Goal: Transaction & Acquisition: Purchase product/service

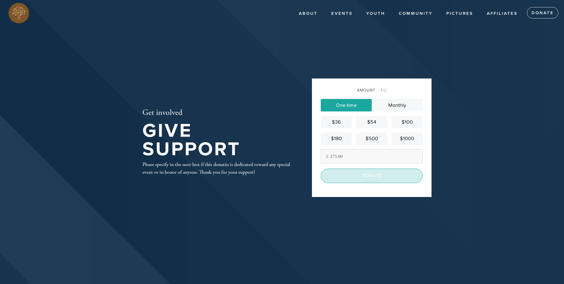
type input "275.00"
click at [375, 181] on input "Donate" at bounding box center [371, 176] width 102 height 14
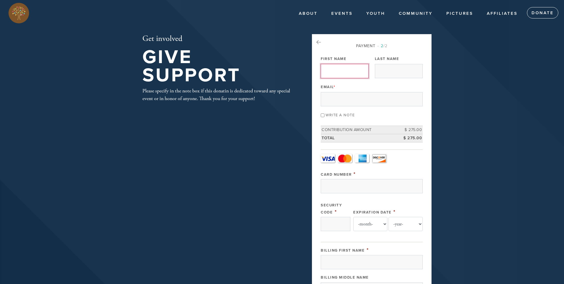
click at [350, 72] on input "First Name" at bounding box center [344, 71] width 48 height 14
type input "[PERSON_NAME]"
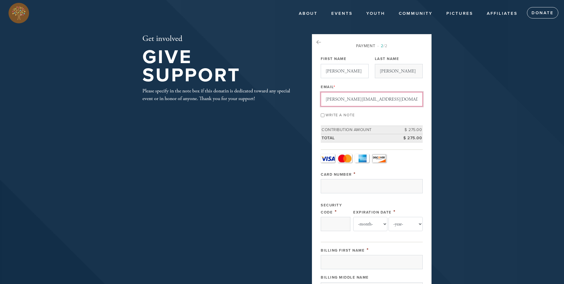
type input "[PERSON_NAME][EMAIL_ADDRESS][DOMAIN_NAME]"
click at [322, 114] on input "Write a note" at bounding box center [322, 116] width 4 height 4
checkbox input "true"
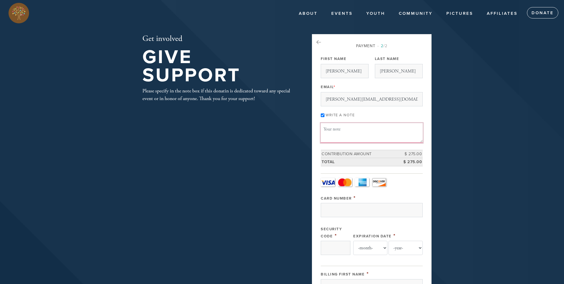
click at [370, 128] on textarea "Message or dedication" at bounding box center [371, 132] width 102 height 19
type textarea "Calendar Payment"
click at [396, 208] on input "Card Number" at bounding box center [371, 210] width 102 height 14
type input "[CREDIT_CARD_NUMBER]"
select select "6"
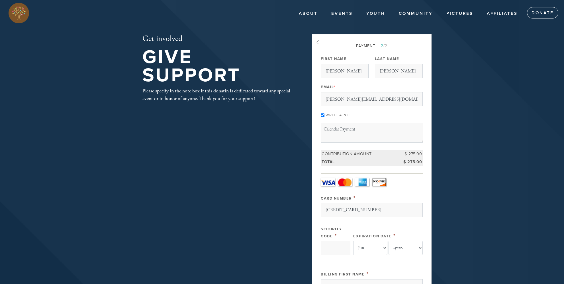
select select "2030"
click at [332, 250] on input "Security Code" at bounding box center [335, 248] width 30 height 14
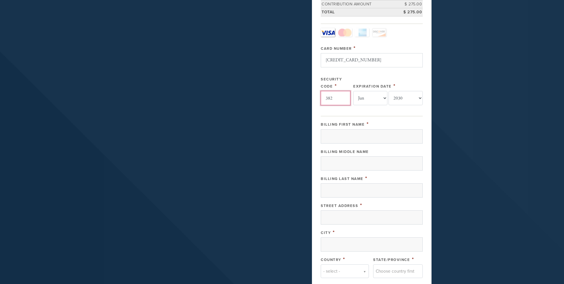
scroll to position [150, 0]
type input "382"
click at [339, 136] on input "Billing First Name" at bounding box center [371, 136] width 102 height 14
type input "[PERSON_NAME]"
type input "k"
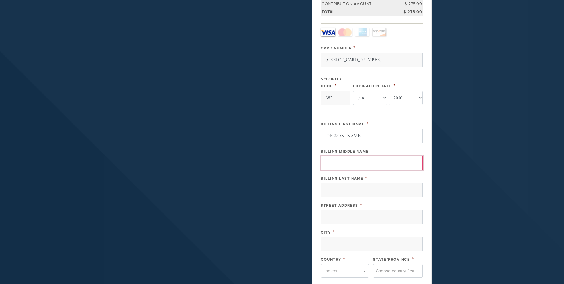
type input "i"
type input "[PERSON_NAME]"
type input "1539 Vista Azul"
type input "San Antonio"
type input "t"
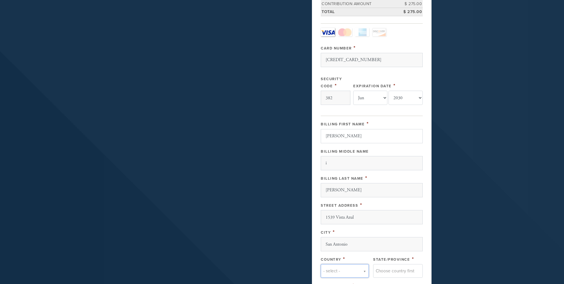
type input "t"
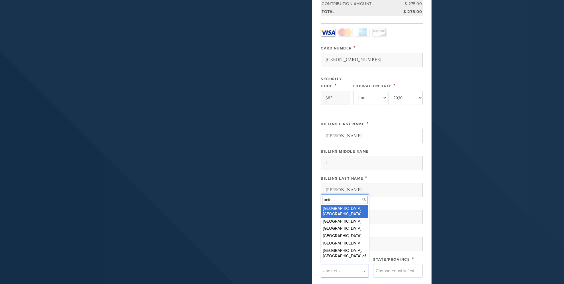
type input "unite"
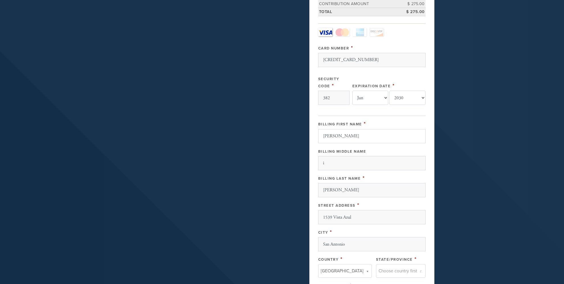
scroll to position [304, 0]
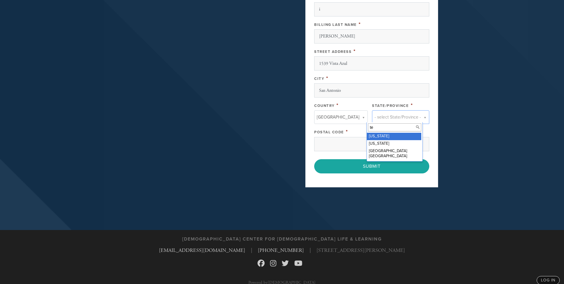
type input "tex"
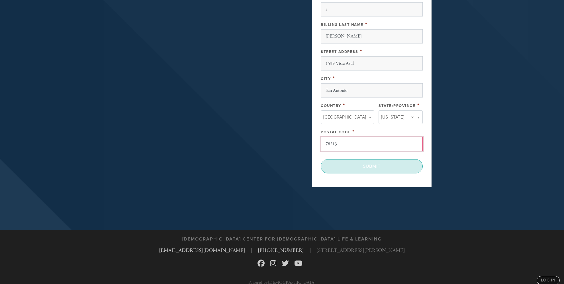
type input "78213"
click at [372, 165] on input "Submit" at bounding box center [371, 166] width 102 height 14
